Goal: Information Seeking & Learning: Learn about a topic

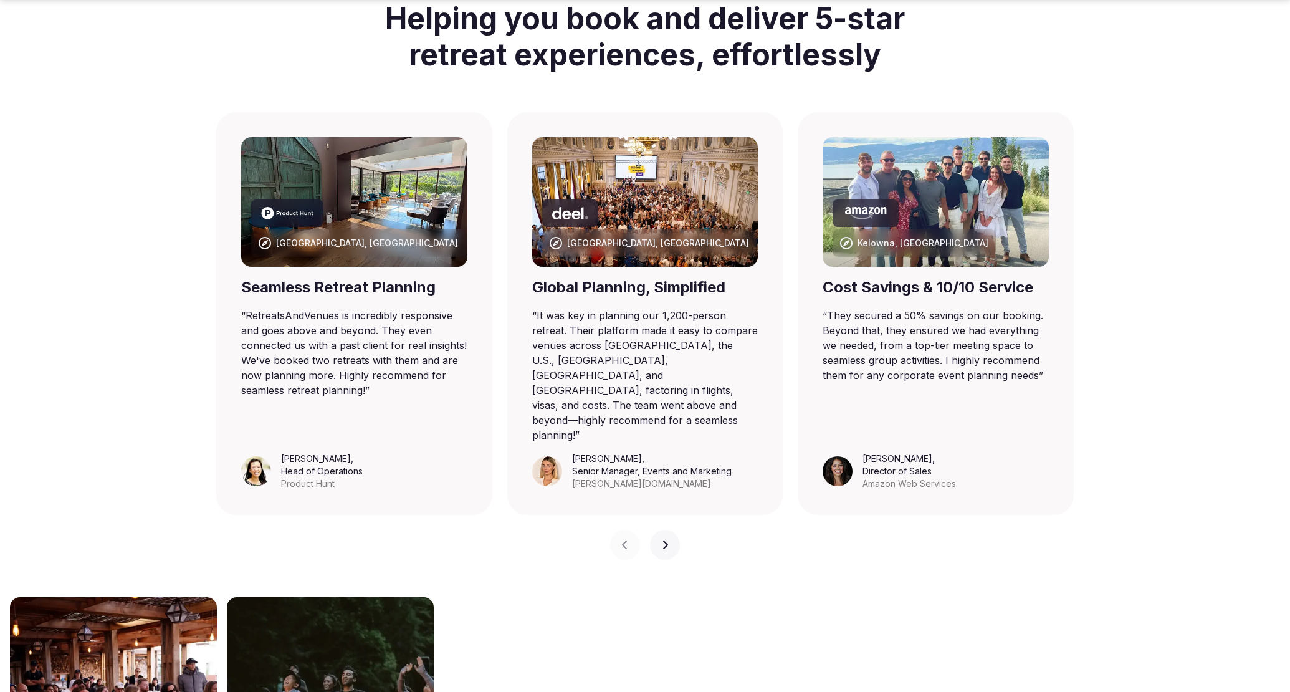
scroll to position [763, 0]
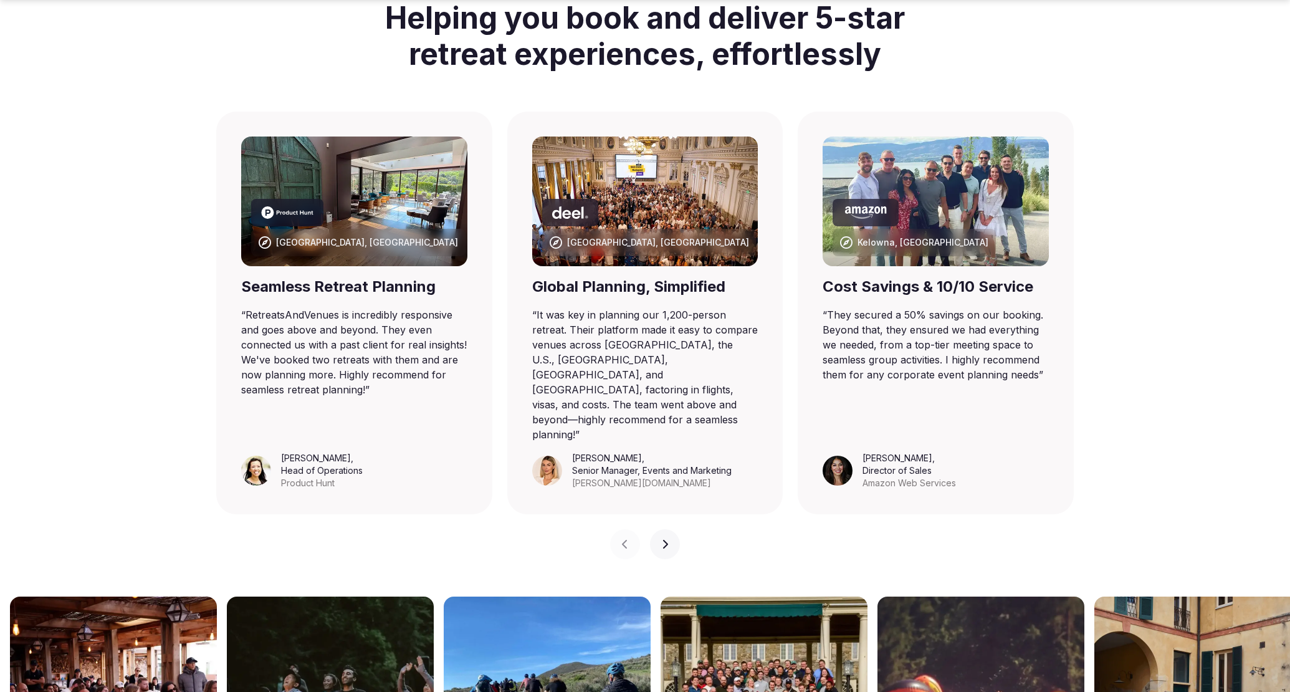
click at [661, 539] on icon "button" at bounding box center [665, 544] width 10 height 10
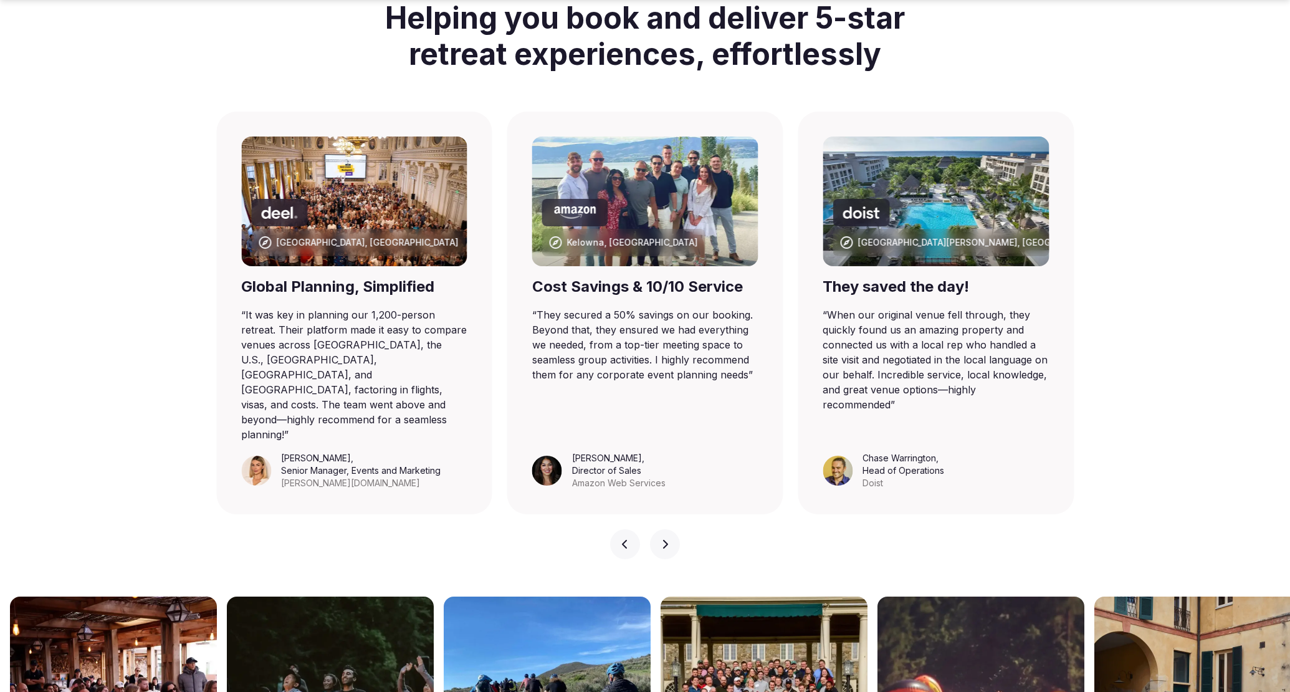
click at [666, 539] on icon "button" at bounding box center [665, 544] width 10 height 10
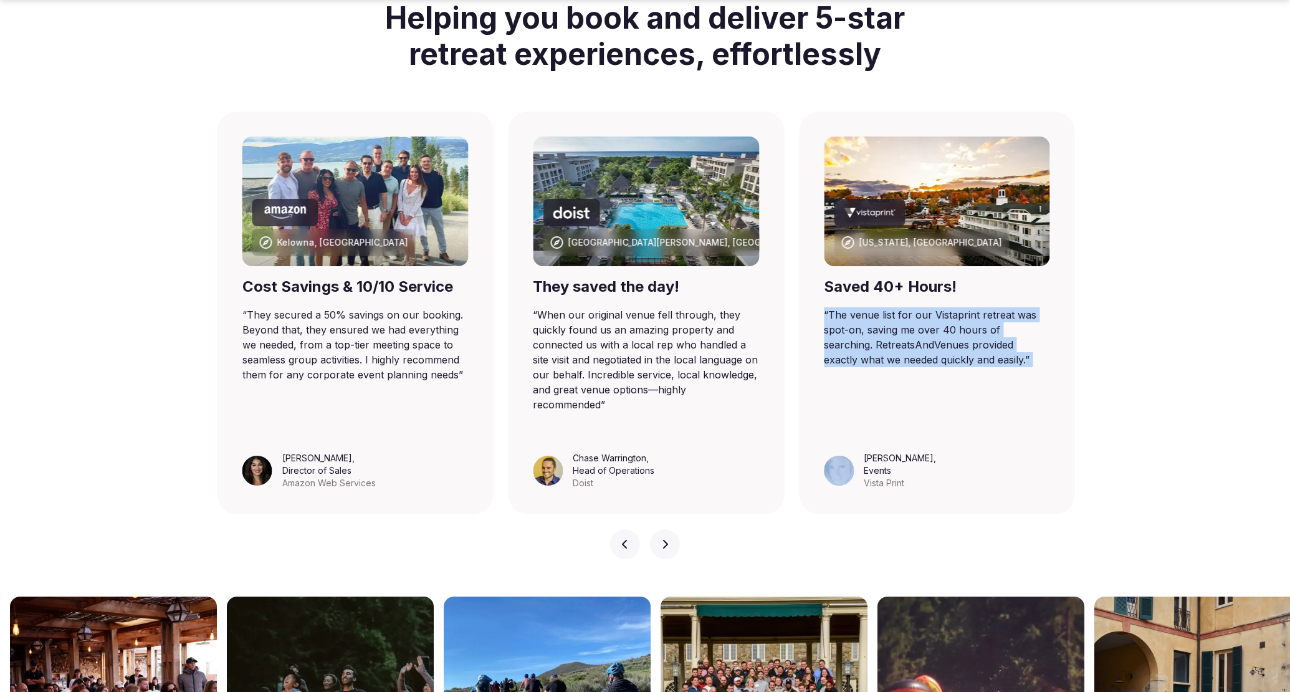
drag, startPoint x: 823, startPoint y: 314, endPoint x: 824, endPoint y: 398, distance: 83.5
click at [824, 398] on figure "“ The venue list for our Vistaprint retreat was spot-on, saving me over 40 hour…" at bounding box center [937, 398] width 226 height 182
copy blockquote "“ The venue list for our Vistaprint retreat was spot-on, saving me over 40 hour…"
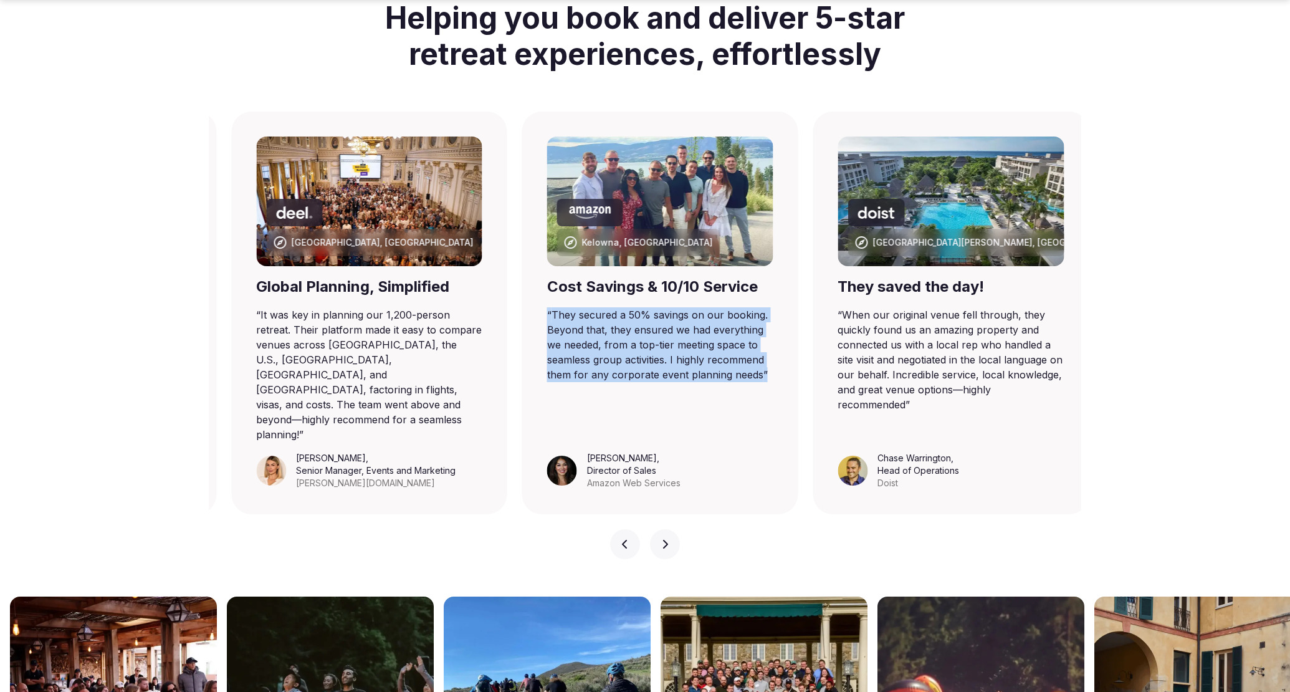
drag, startPoint x: 242, startPoint y: 312, endPoint x: 548, endPoint y: 384, distance: 314.2
click at [548, 384] on figure "“ They secured a 50% savings on our booking. Beyond that, they ensured we had e…" at bounding box center [660, 398] width 226 height 182
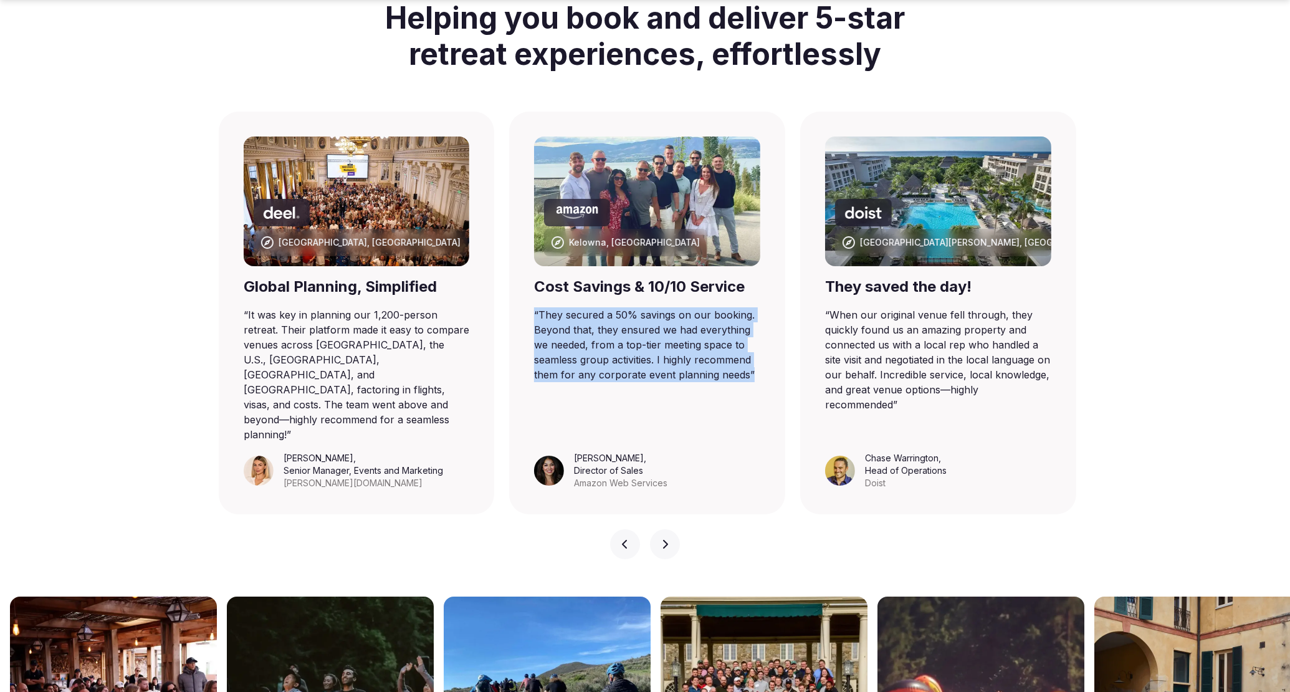
copy blockquote "“ They secured a 50% savings on our booking. Beyond that, they ensured we had e…"
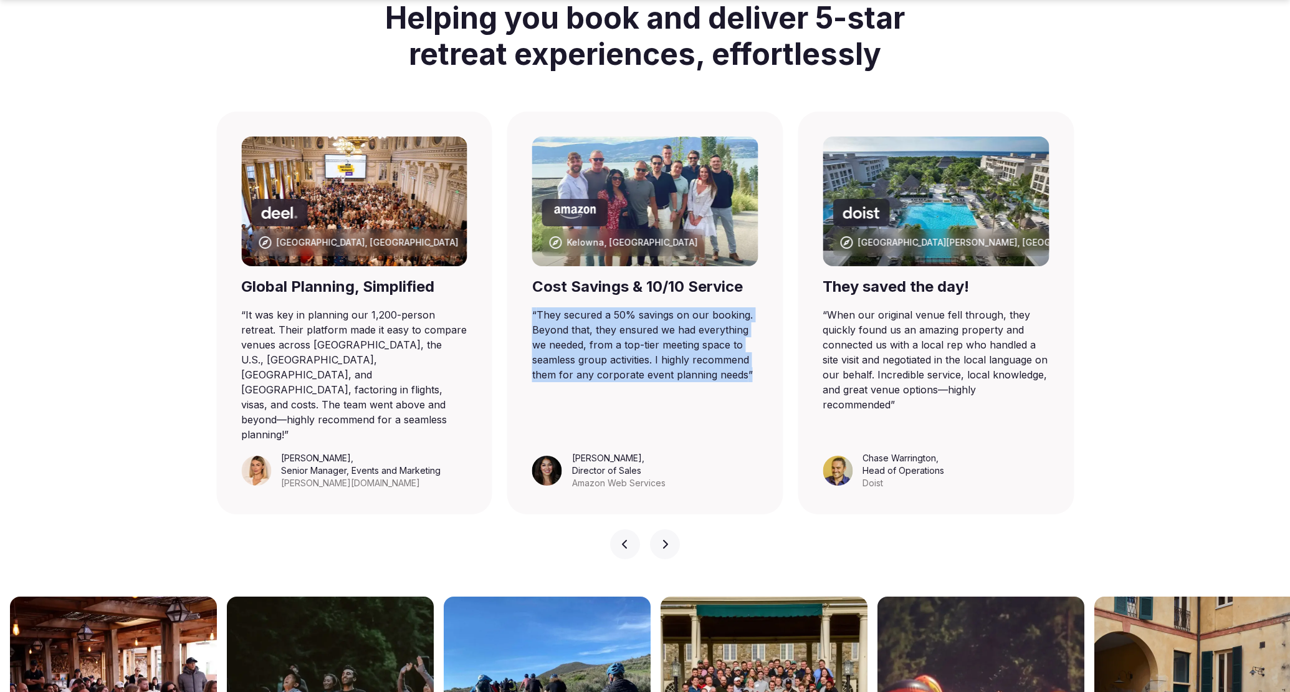
click at [670, 529] on button "Next slide" at bounding box center [665, 544] width 30 height 30
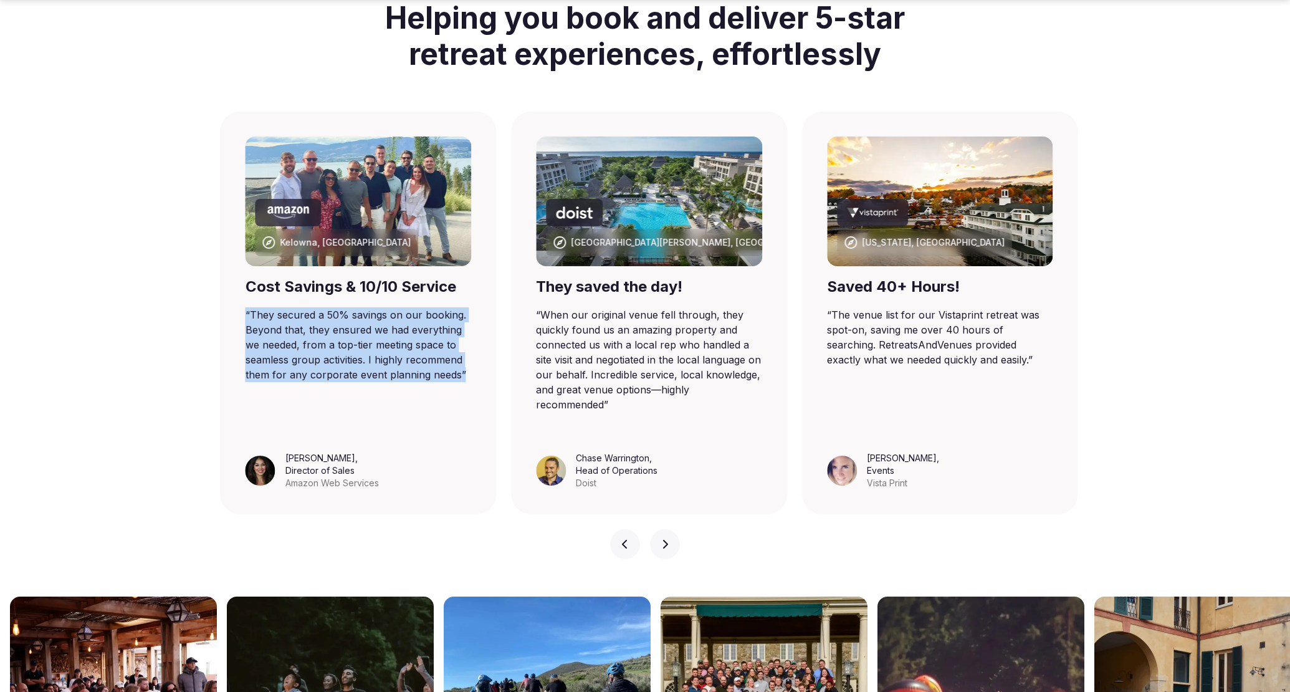
click at [670, 529] on button "Next slide" at bounding box center [665, 544] width 30 height 30
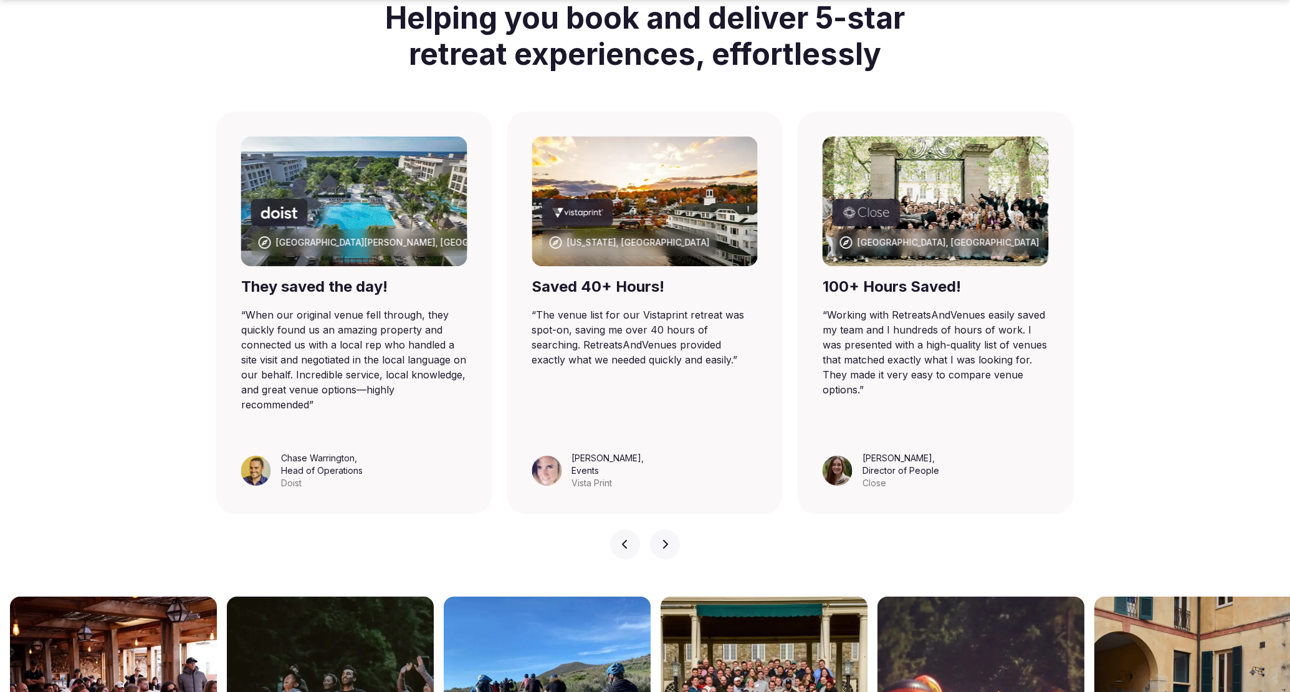
click at [670, 529] on button "Next slide" at bounding box center [665, 544] width 30 height 30
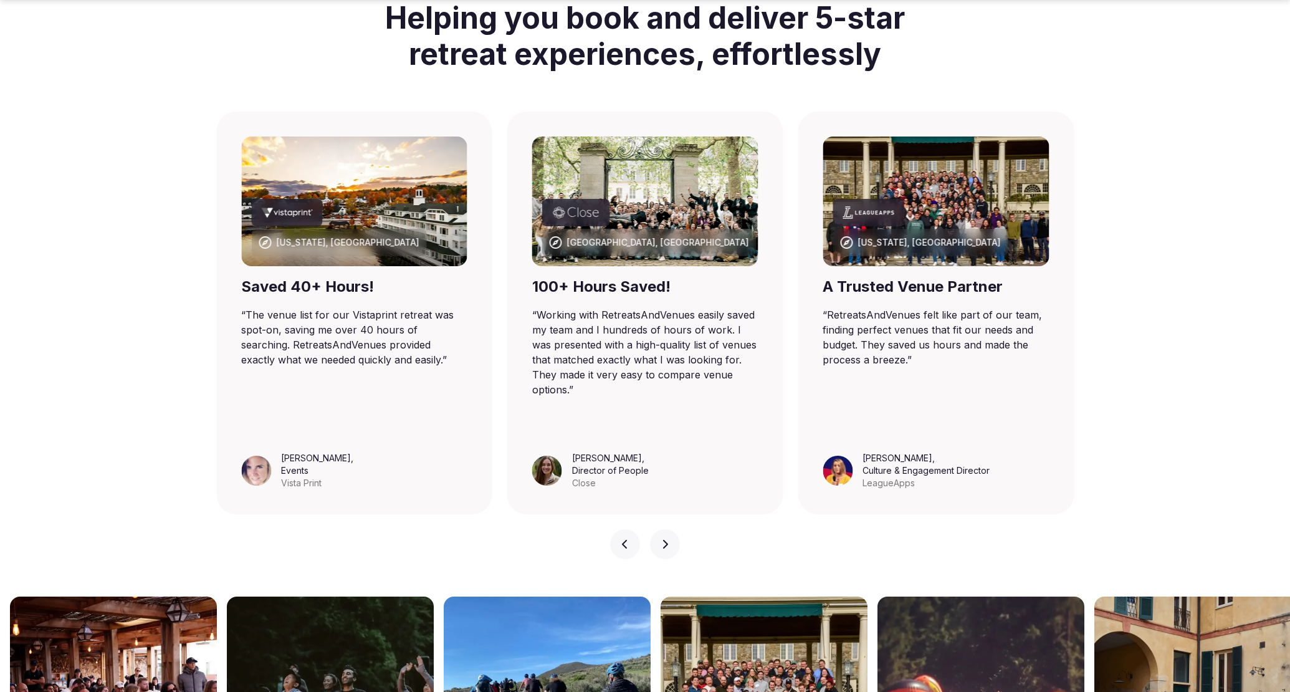
click at [670, 529] on button "Next slide" at bounding box center [665, 544] width 30 height 30
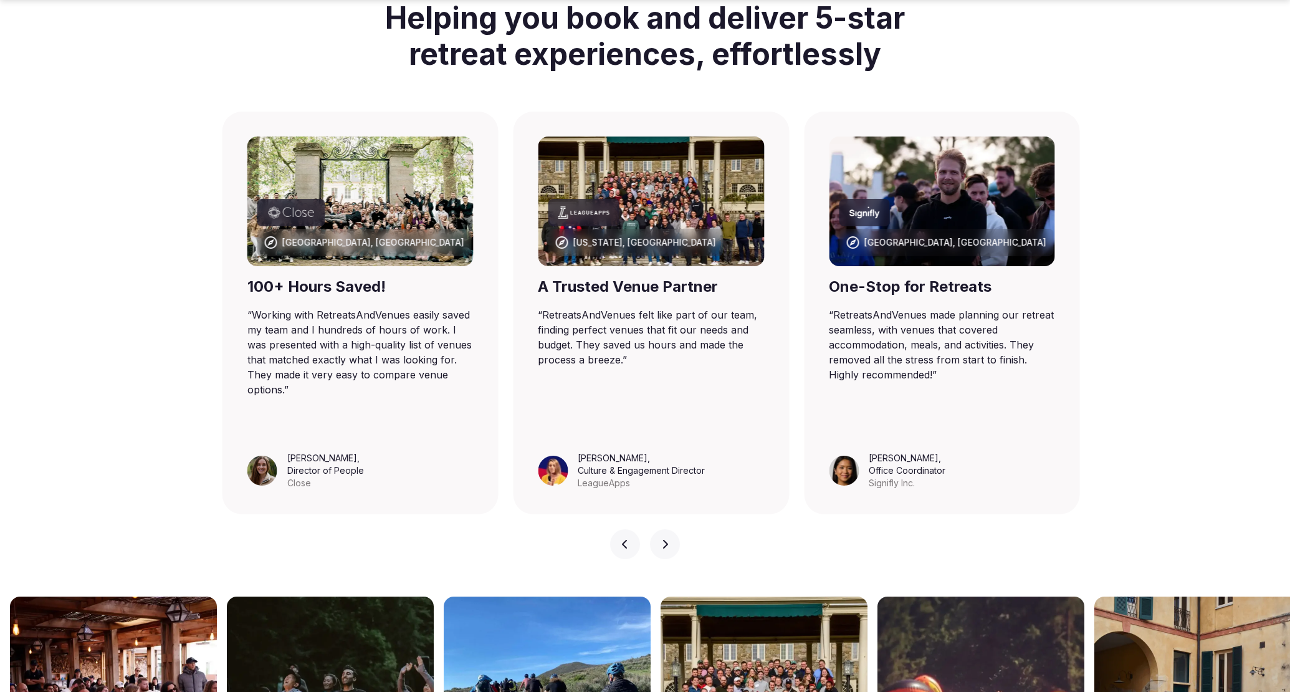
click at [671, 529] on button "Next slide" at bounding box center [665, 544] width 30 height 30
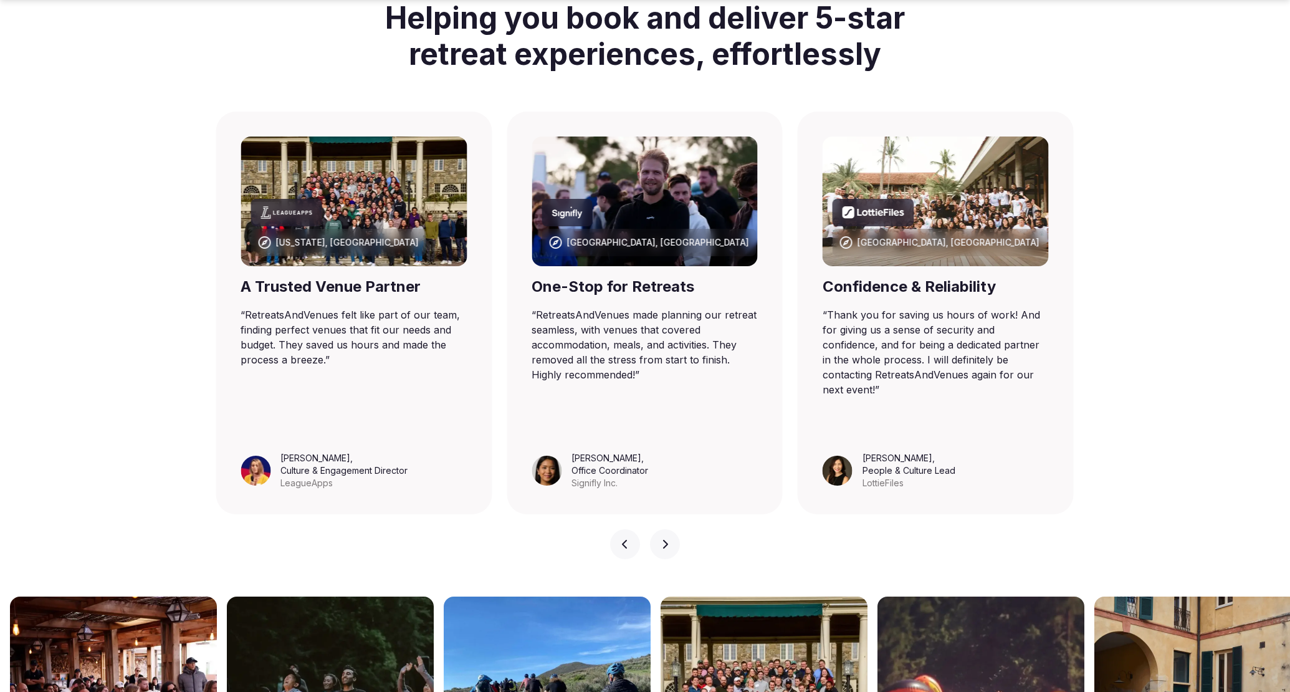
click at [671, 529] on button "Next slide" at bounding box center [665, 544] width 30 height 30
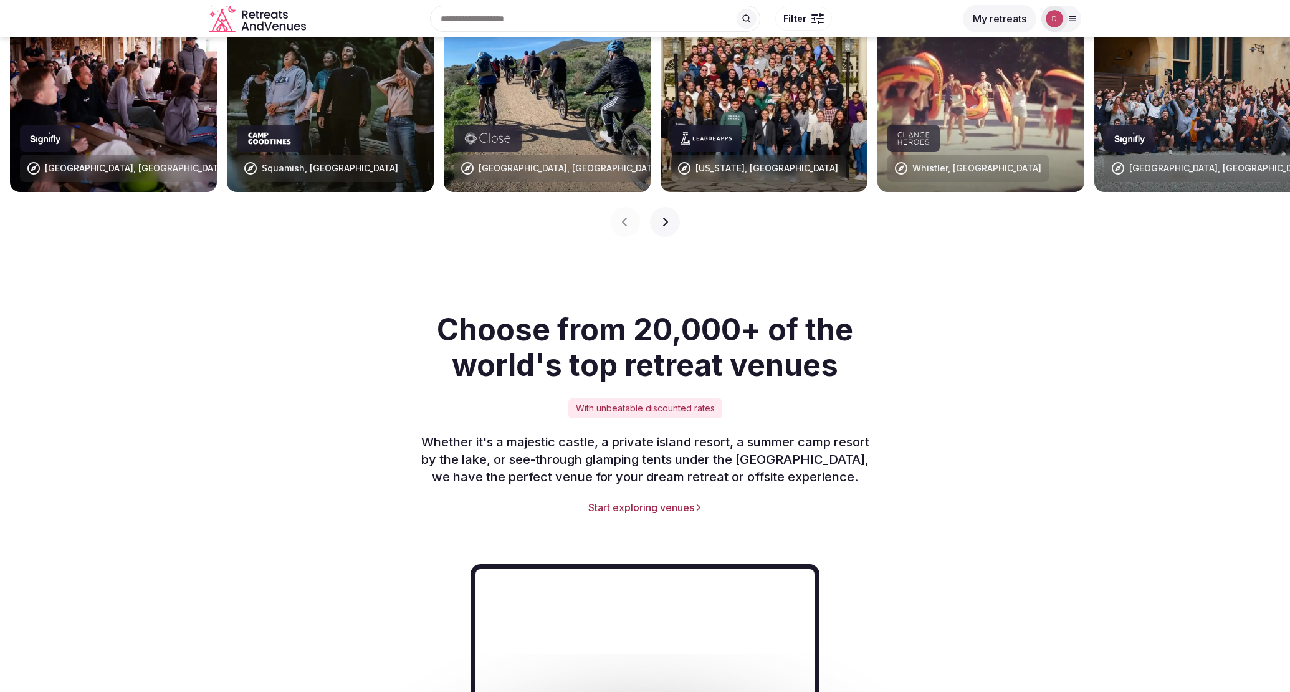
scroll to position [548, 0]
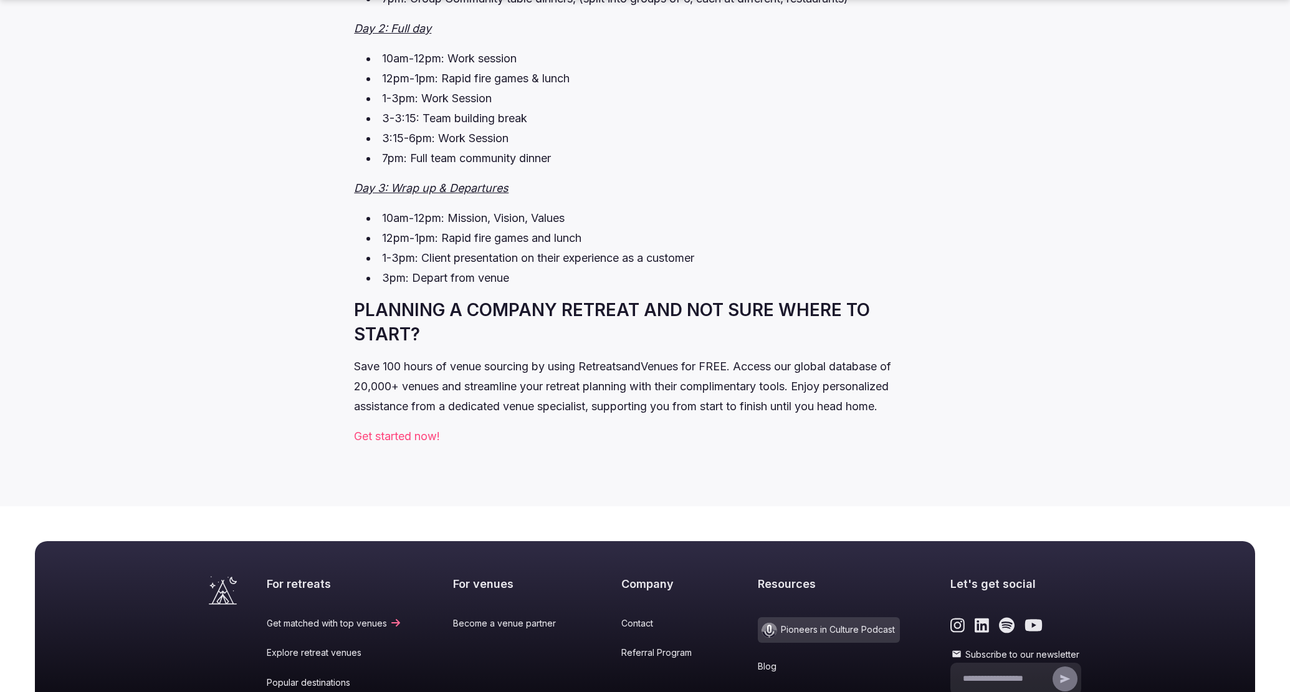
scroll to position [3347, 0]
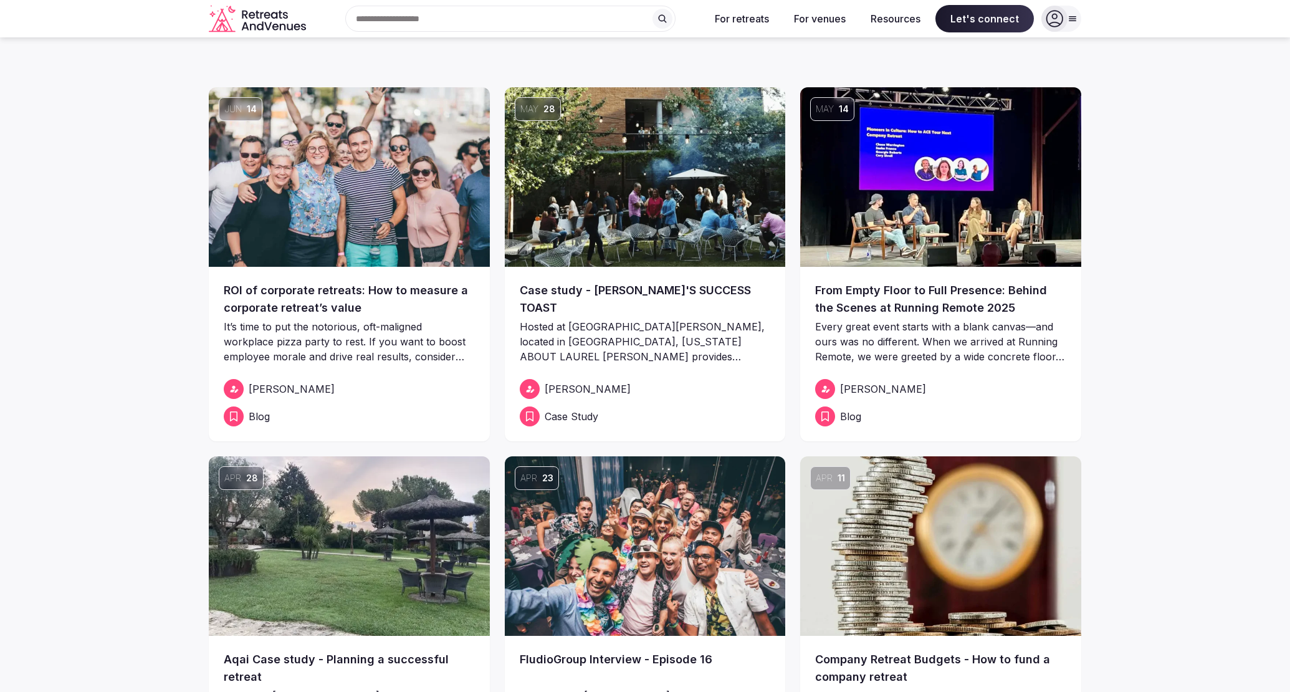
click at [573, 417] on span "Case Study" at bounding box center [572, 416] width 54 height 15
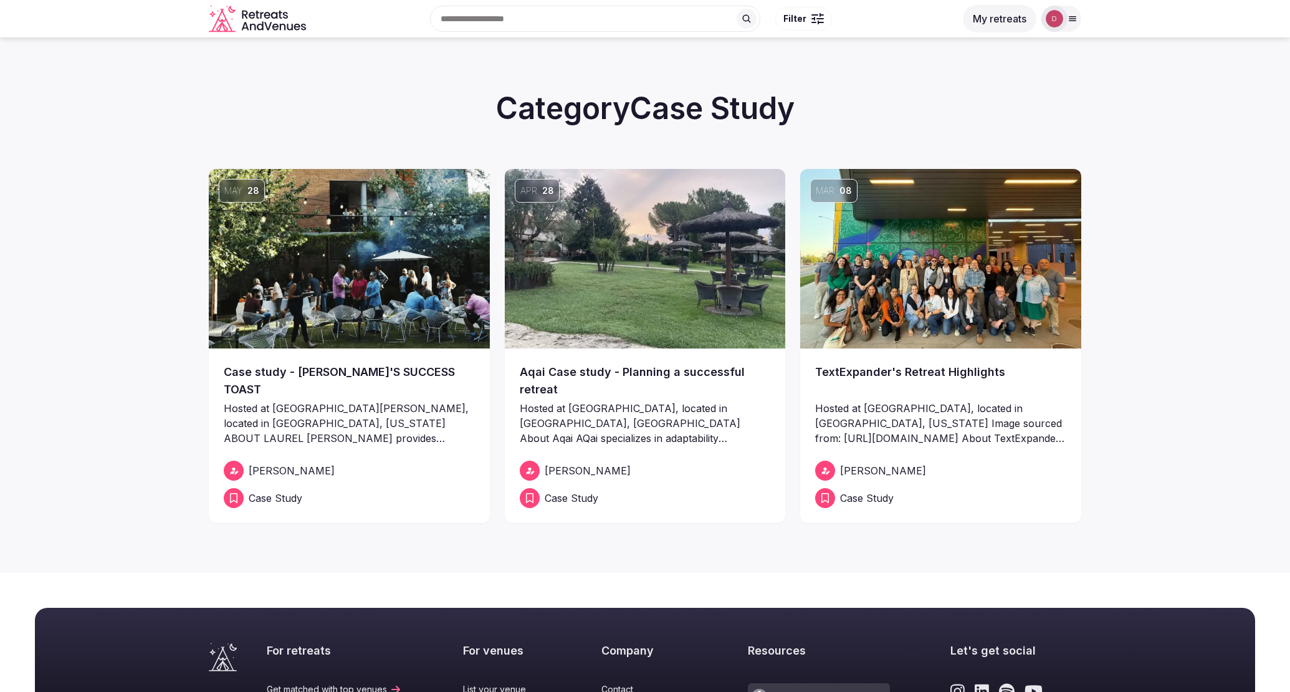
click at [596, 317] on img at bounding box center [645, 258] width 281 height 179
click at [882, 333] on img at bounding box center [940, 258] width 281 height 179
click at [624, 301] on img at bounding box center [645, 258] width 281 height 179
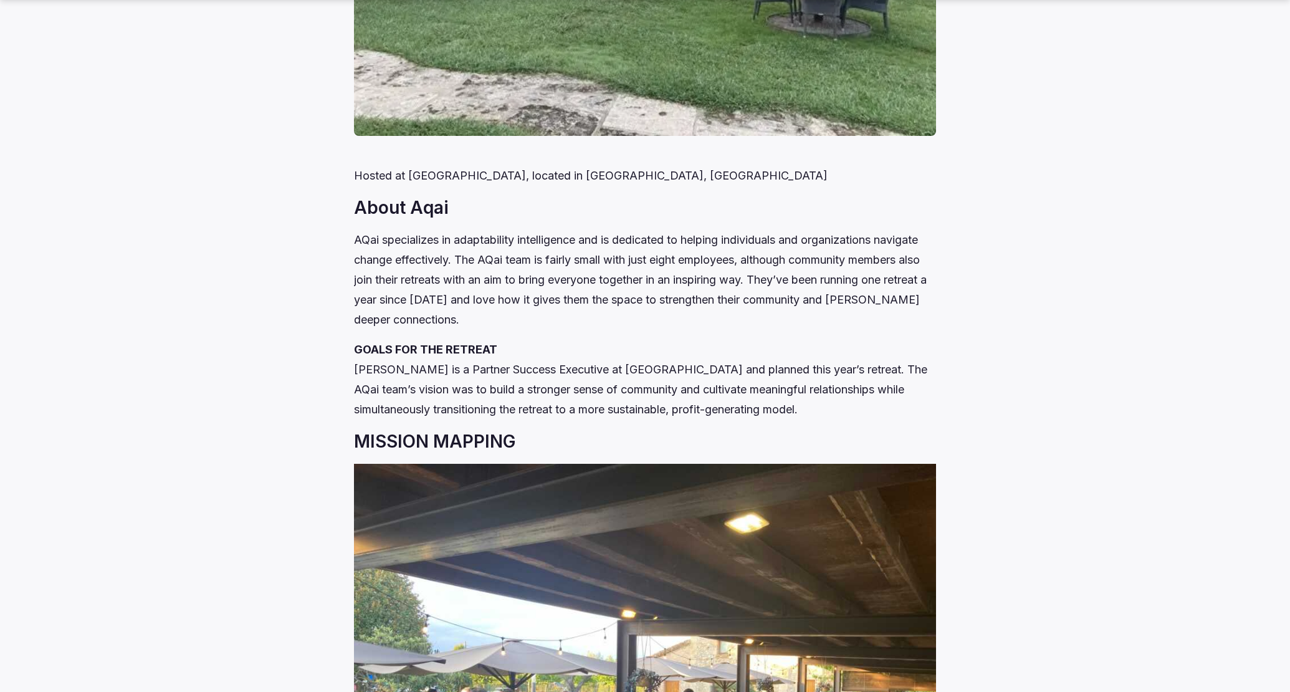
scroll to position [2837, 0]
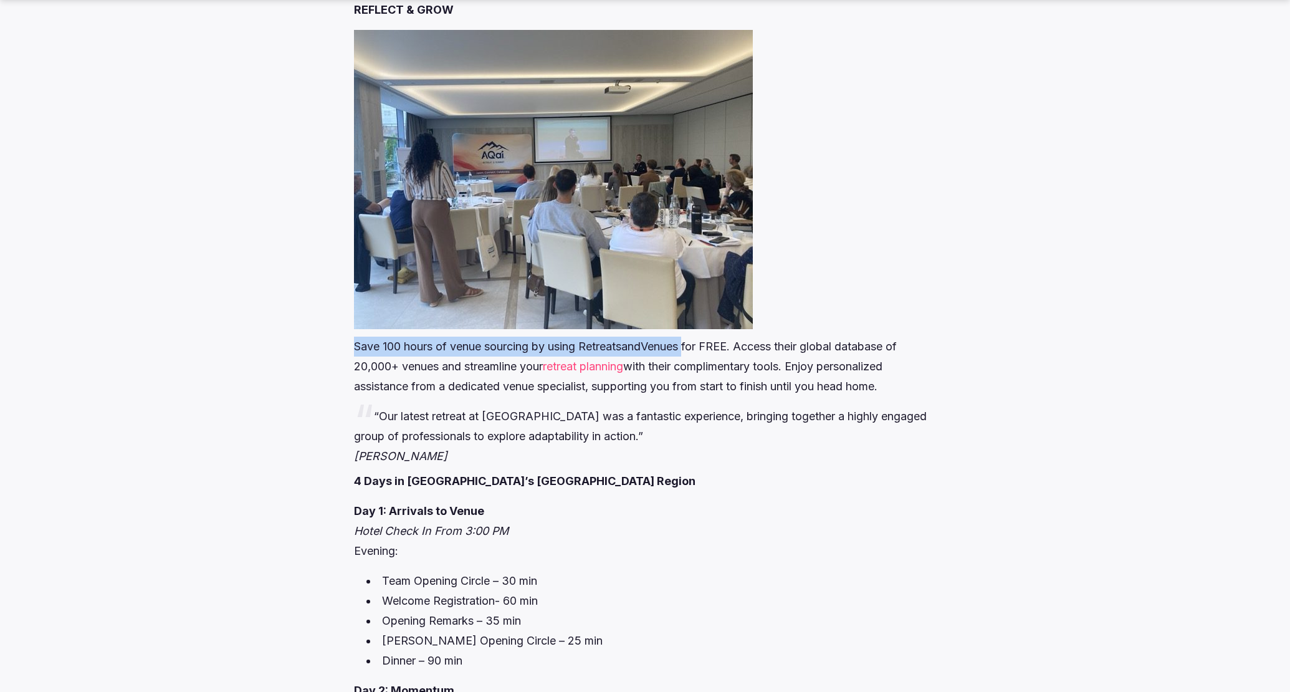
drag, startPoint x: 348, startPoint y: 343, endPoint x: 690, endPoint y: 345, distance: 341.5
copy p "Save 100 hours of venue sourcing by using RetreatsandVenues"
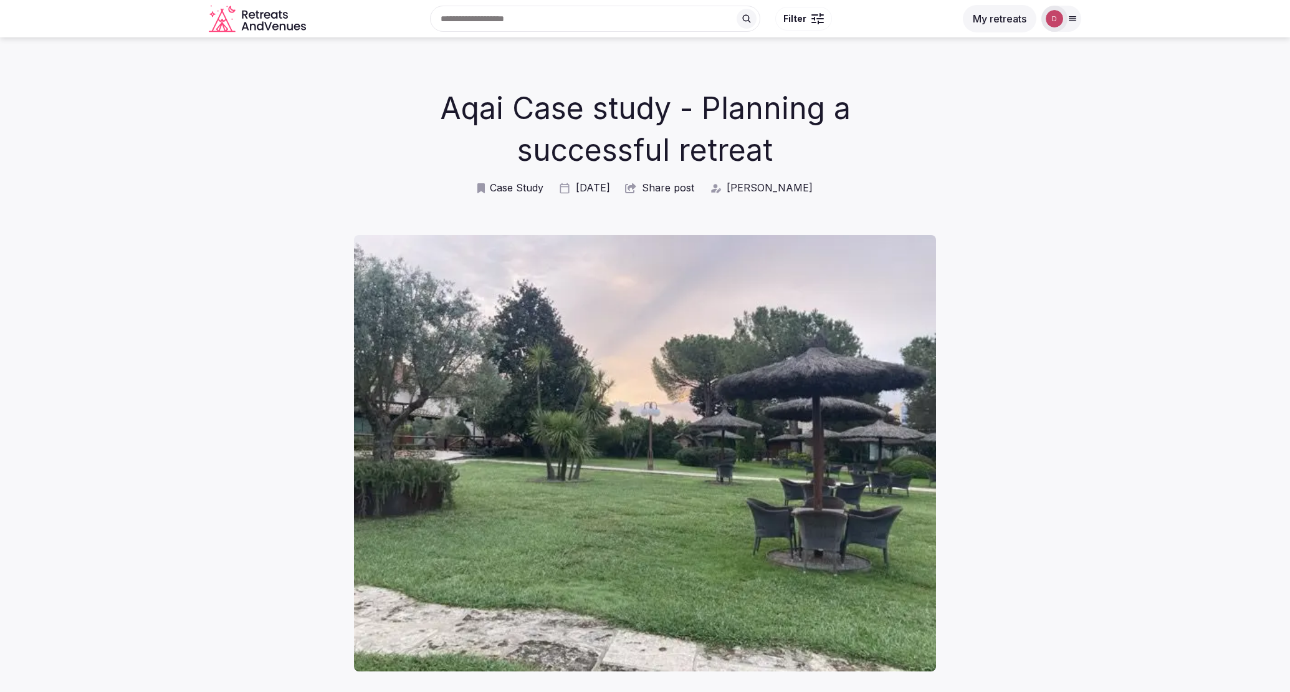
scroll to position [2837, 0]
